Goal: Check status: Check status

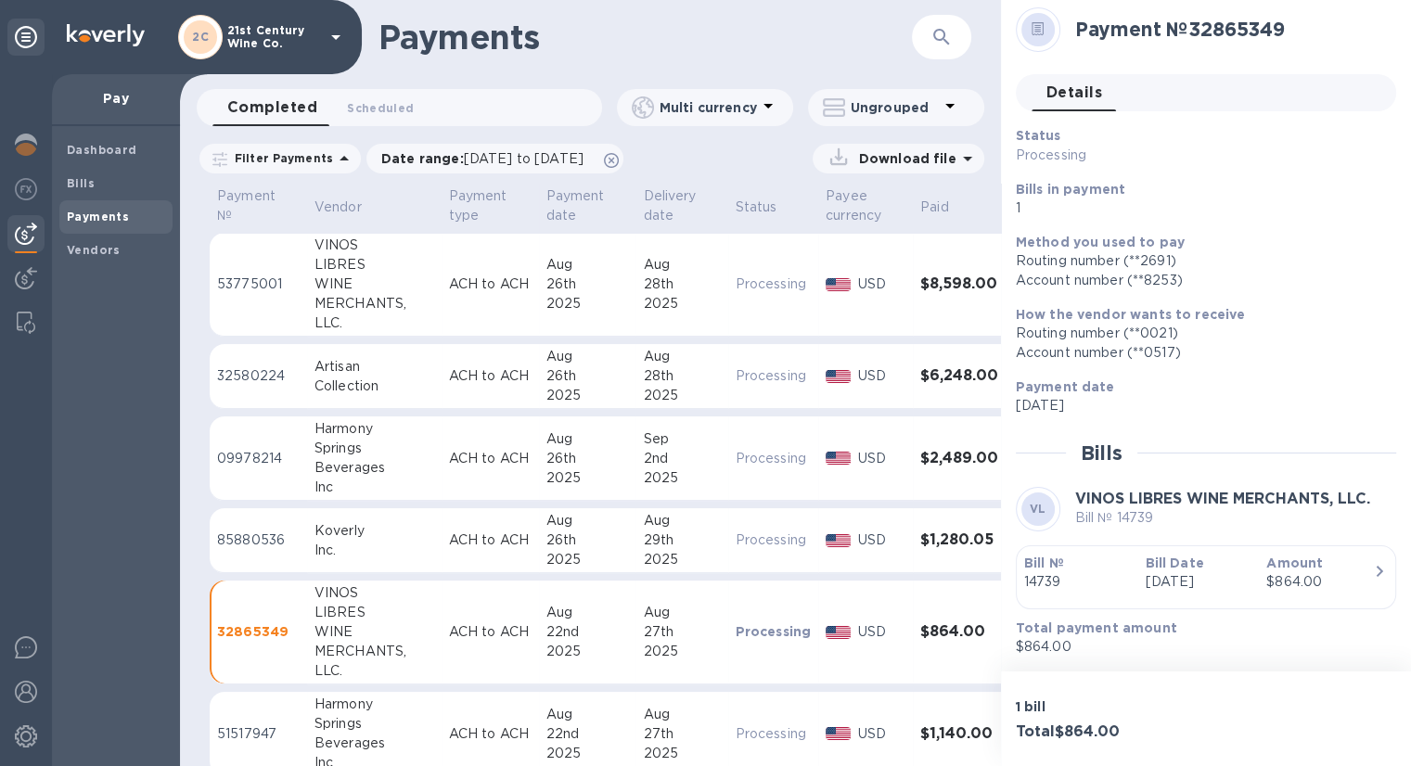
click at [104, 220] on b "Payments" at bounding box center [98, 217] width 62 height 14
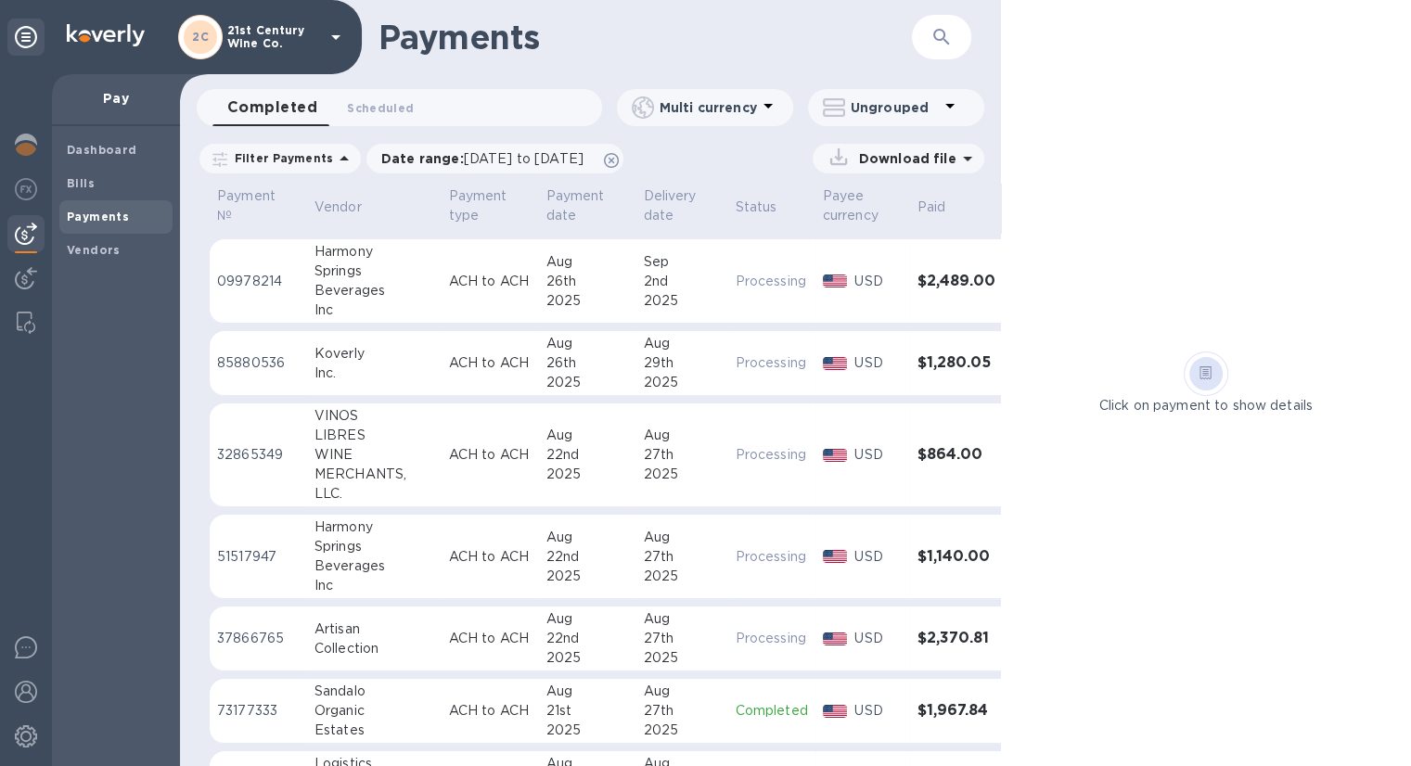
scroll to position [186, 0]
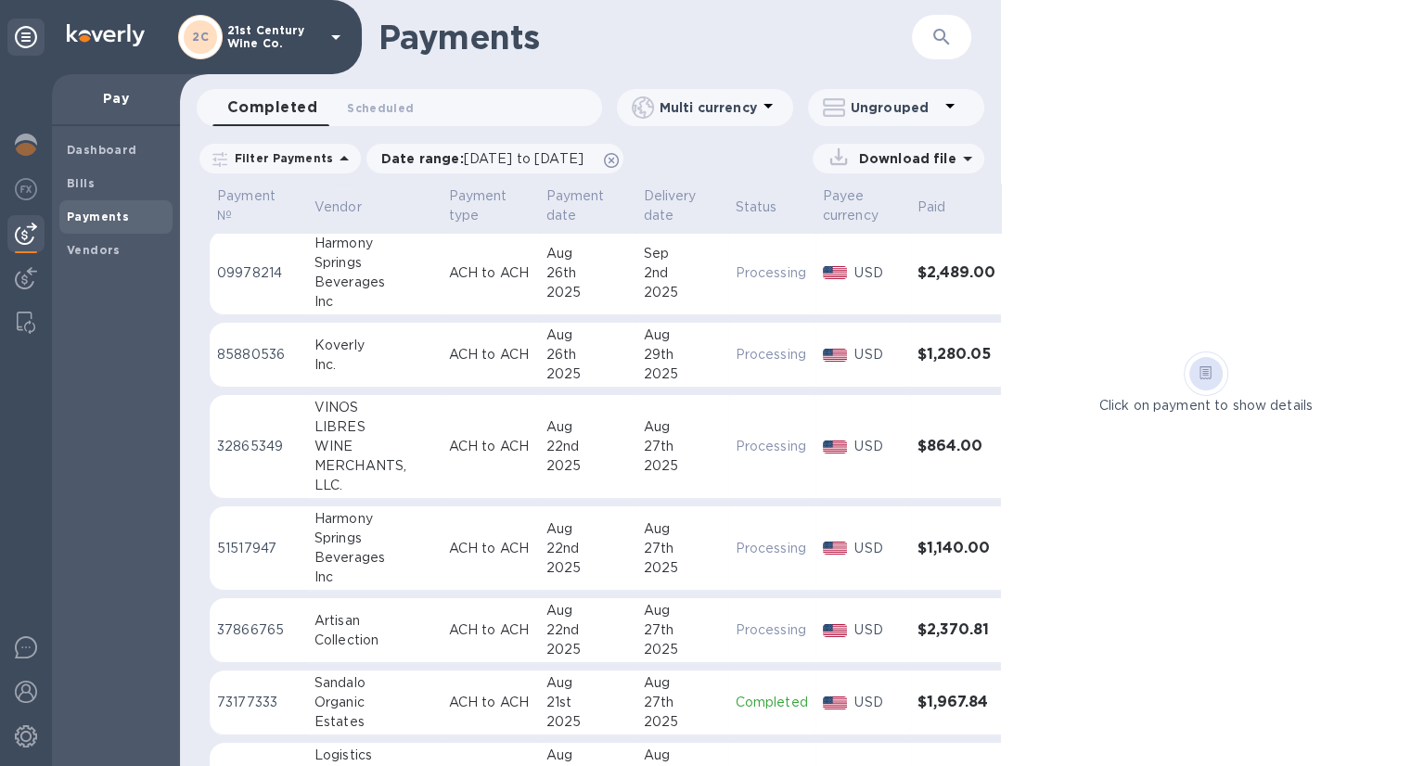
click at [253, 550] on p "51517947" at bounding box center [258, 548] width 83 height 19
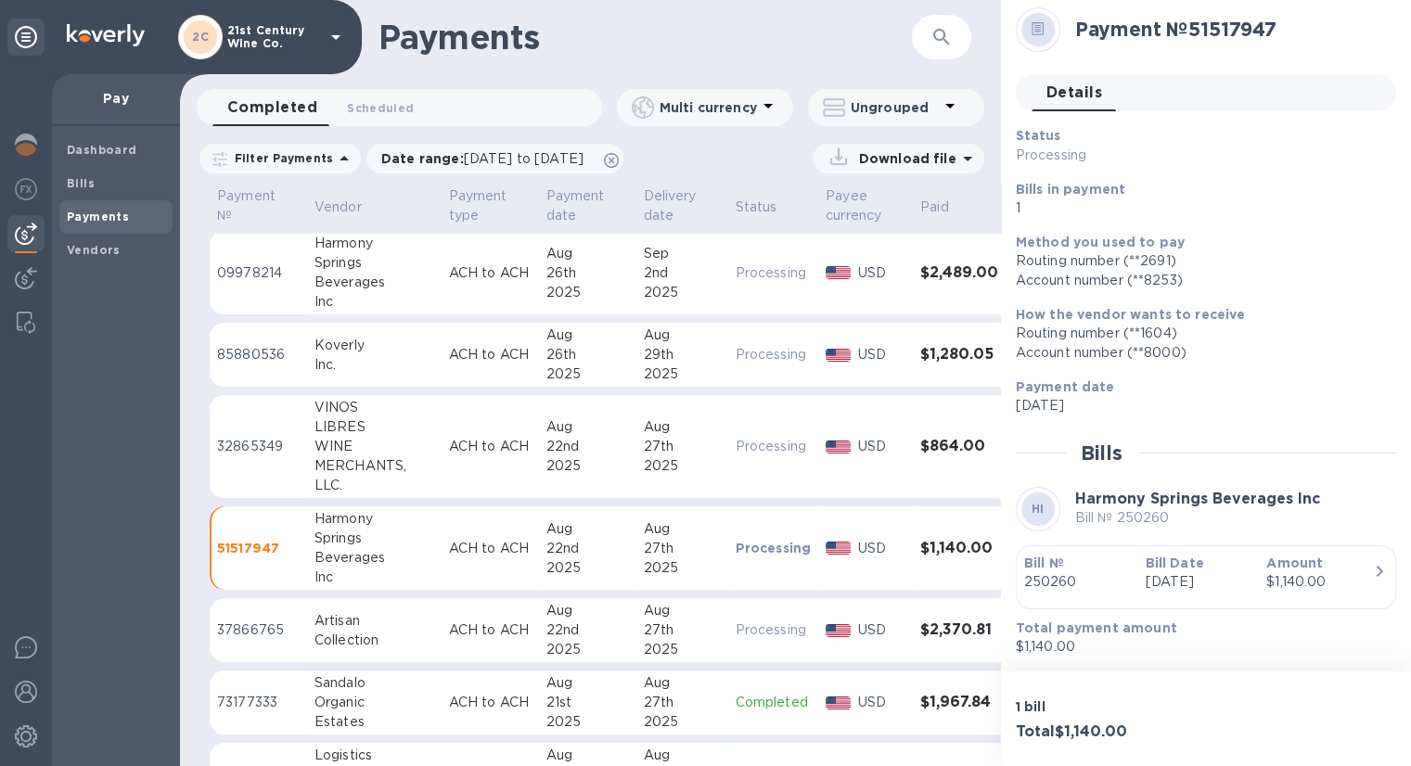
click at [1375, 570] on icon "button" at bounding box center [1379, 571] width 22 height 22
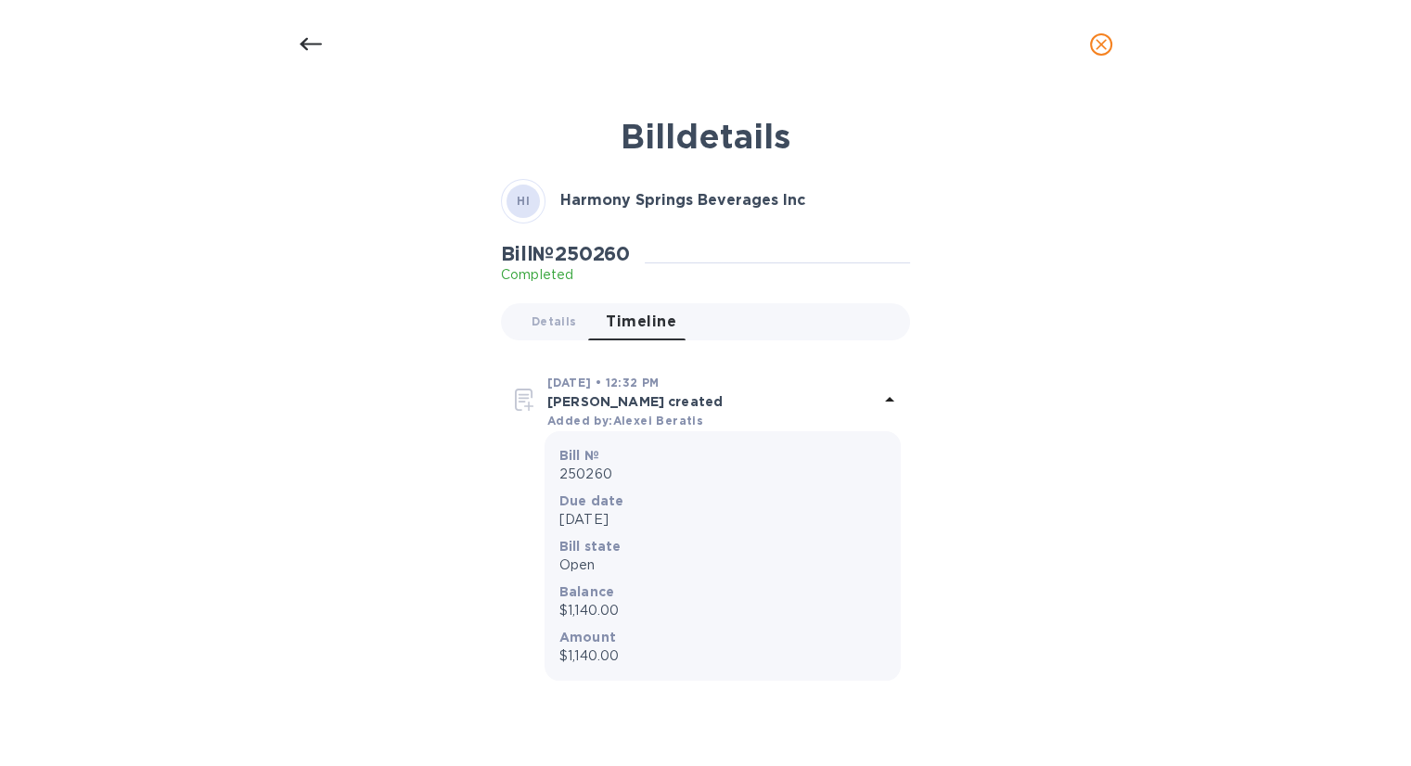
click at [315, 44] on icon at bounding box center [310, 44] width 22 height 13
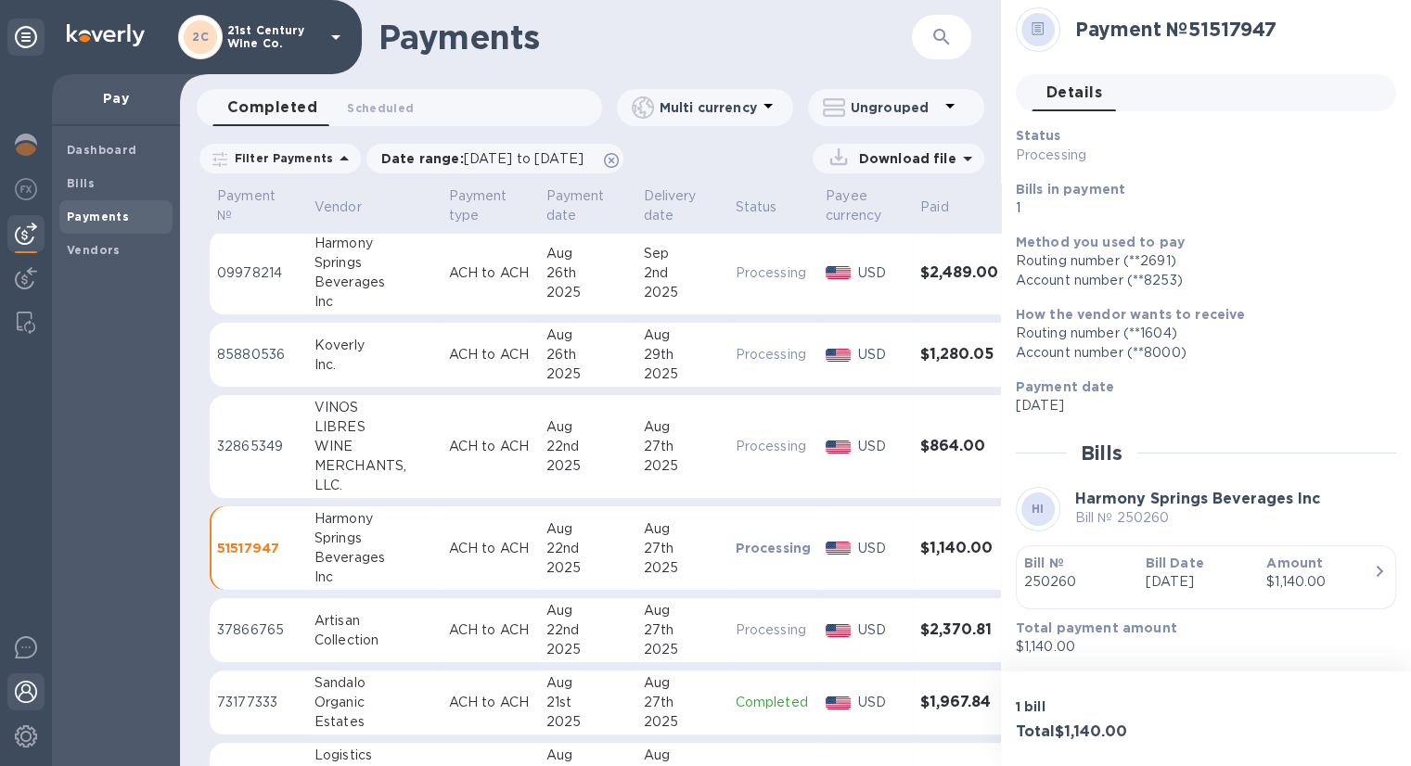
click at [23, 681] on img at bounding box center [26, 692] width 22 height 22
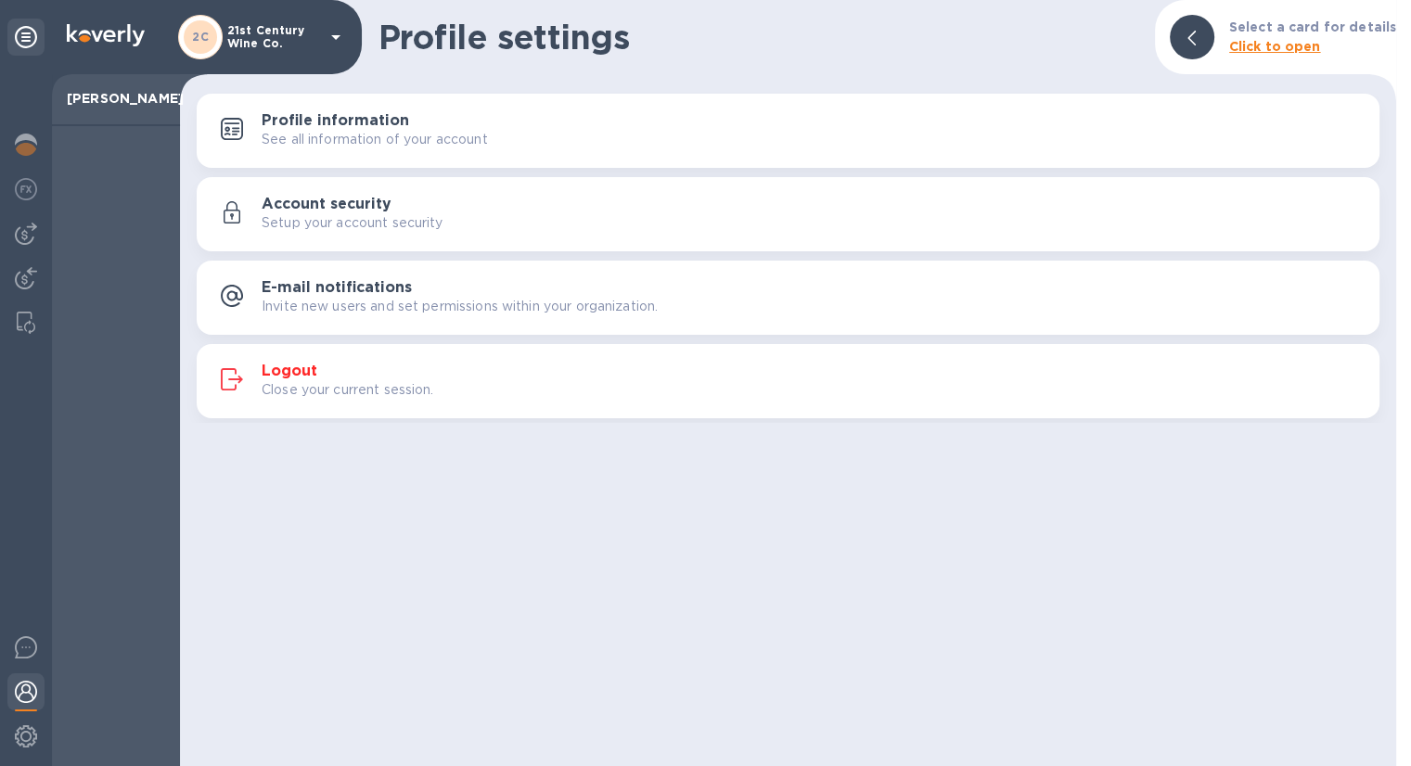
click at [284, 367] on h3 "Logout" at bounding box center [290, 372] width 56 height 18
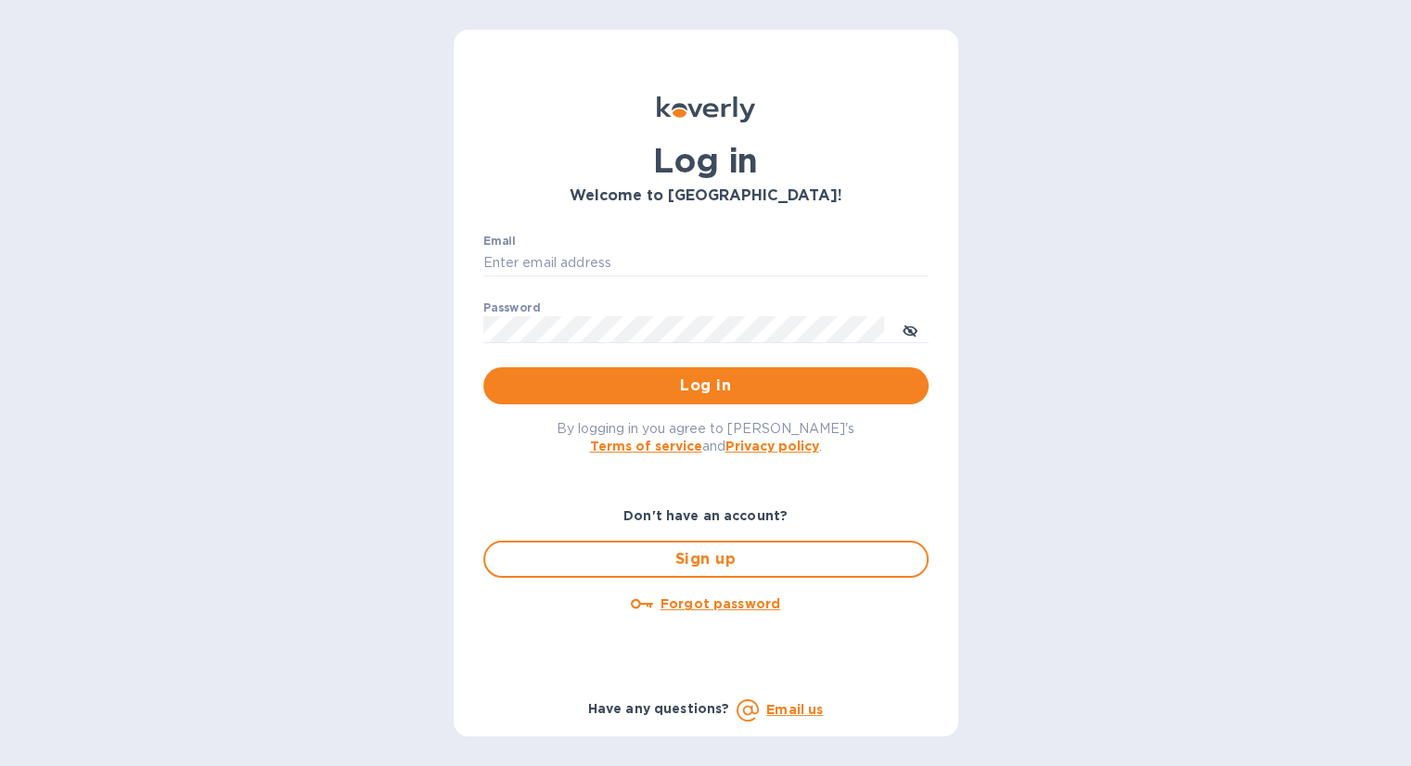
type input "[EMAIL_ADDRESS][DOMAIN_NAME]"
